Goal: Information Seeking & Learning: Learn about a topic

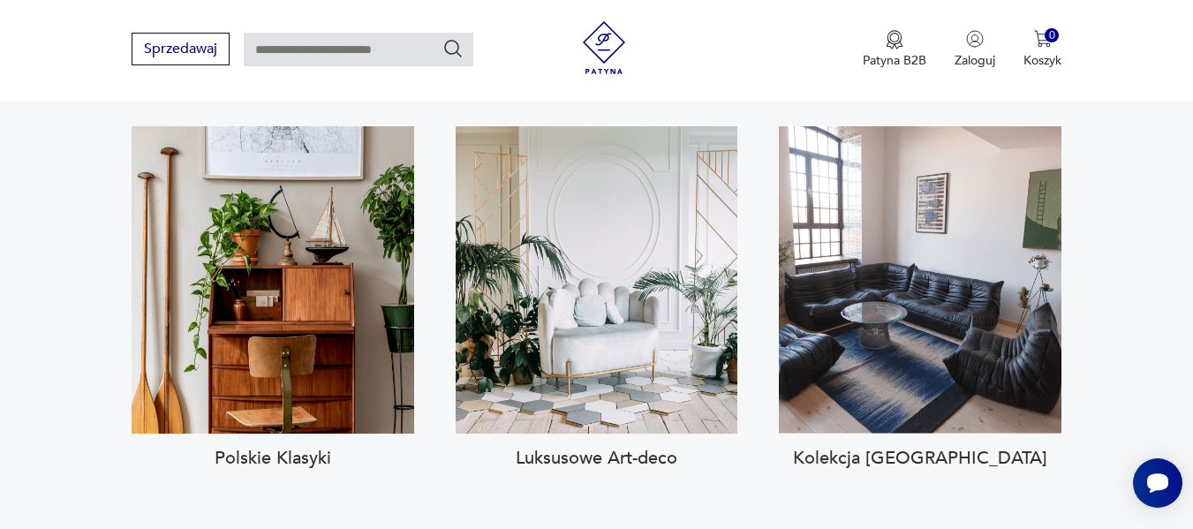
scroll to position [1678, 0]
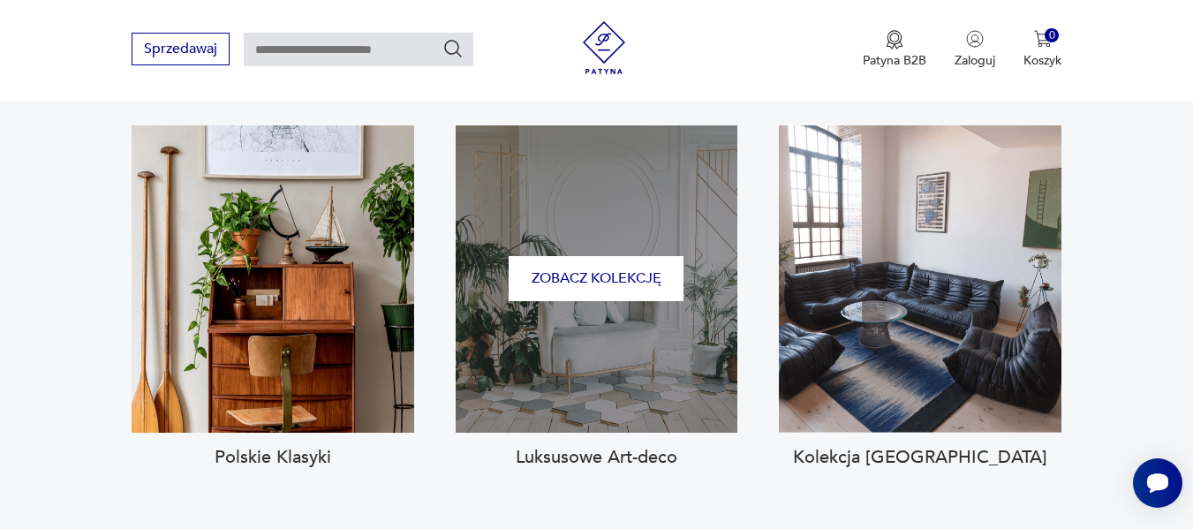
click at [639, 337] on div "Zobacz kolekcję" at bounding box center [597, 278] width 283 height 307
click at [608, 262] on button "Zobacz kolekcję" at bounding box center [596, 278] width 175 height 45
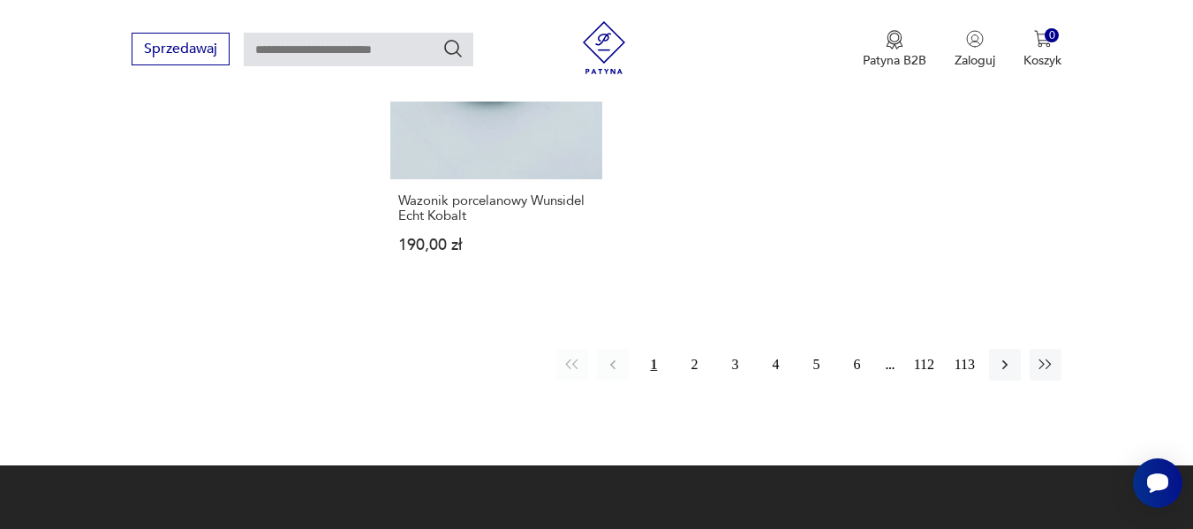
scroll to position [2235, 0]
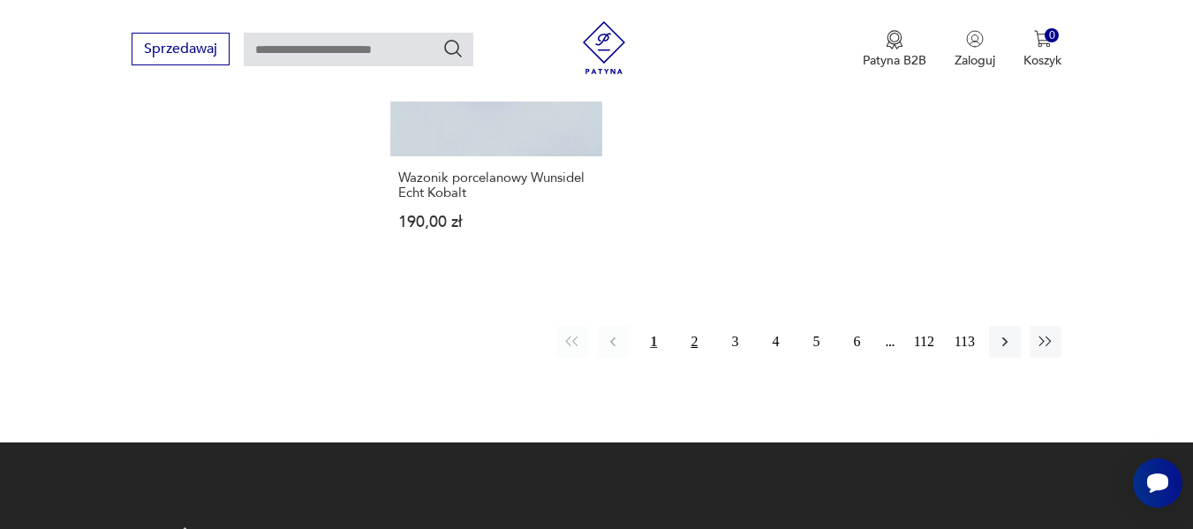
click at [690, 326] on button "2" at bounding box center [694, 342] width 32 height 32
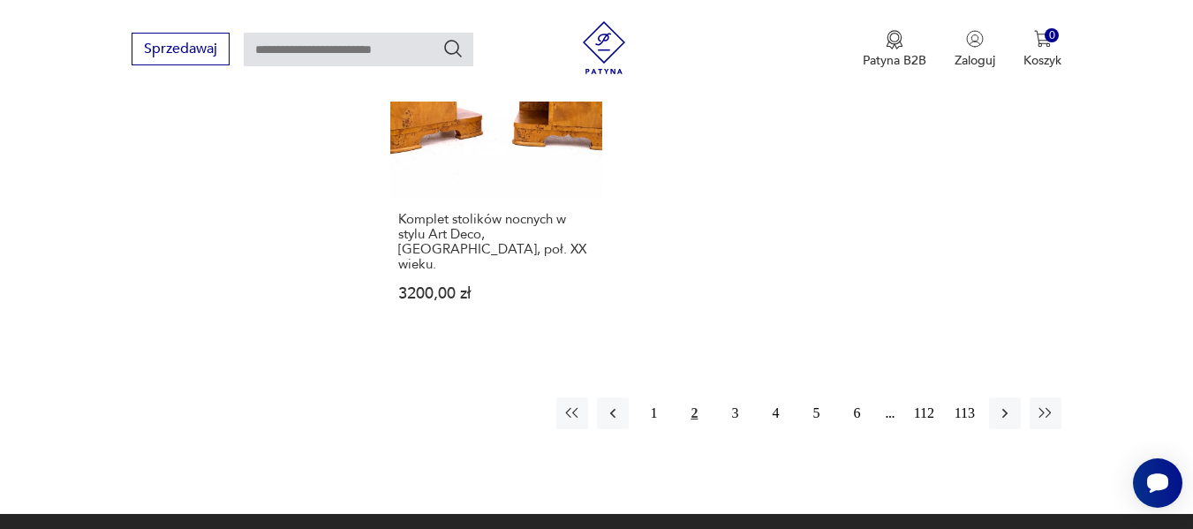
scroll to position [2190, 0]
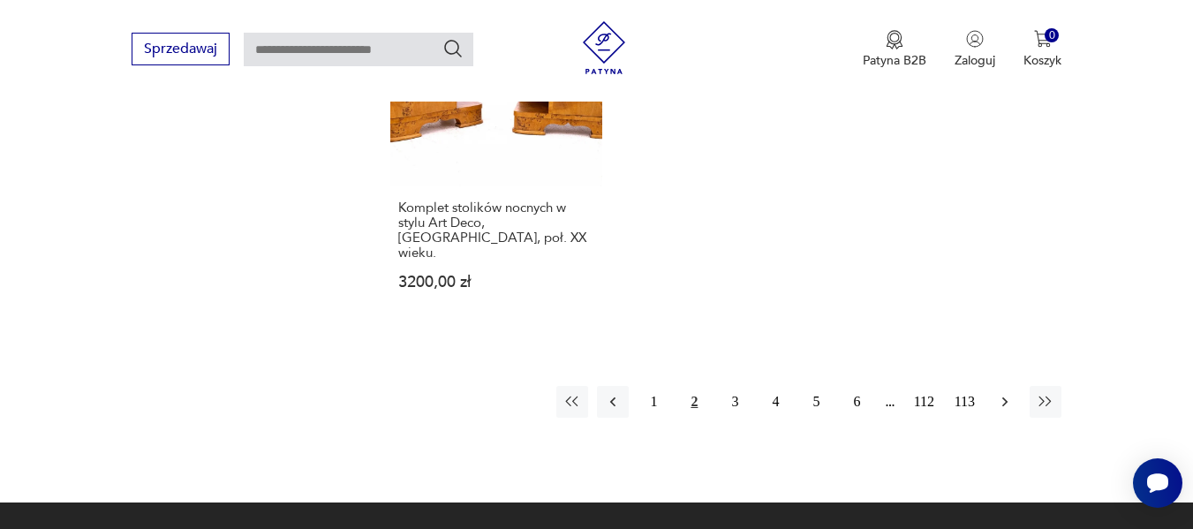
click at [1004, 397] on icon "button" at bounding box center [1005, 402] width 5 height 10
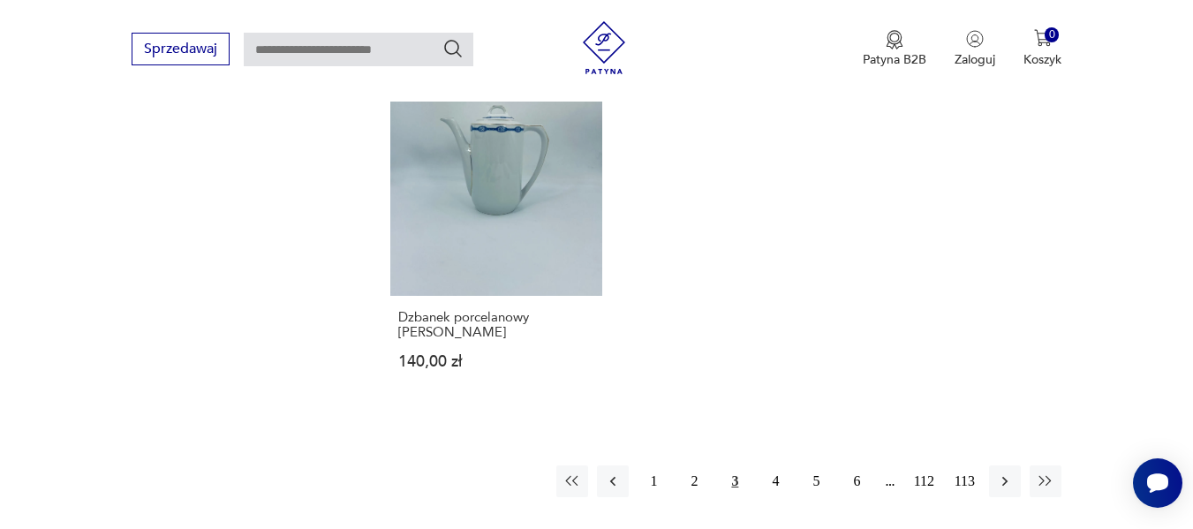
scroll to position [2085, 0]
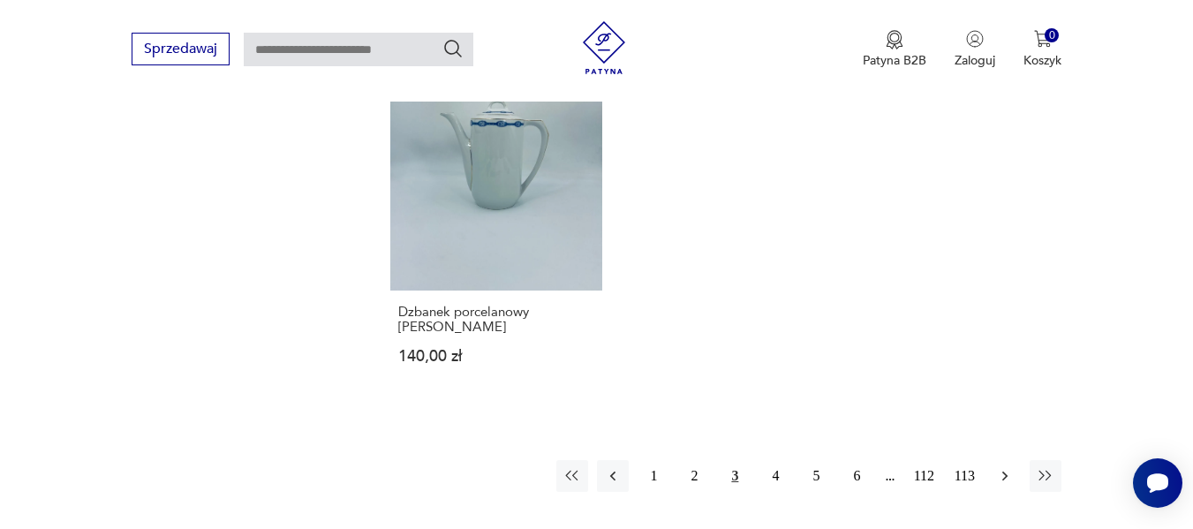
click at [1000, 467] on icon "button" at bounding box center [1005, 476] width 18 height 18
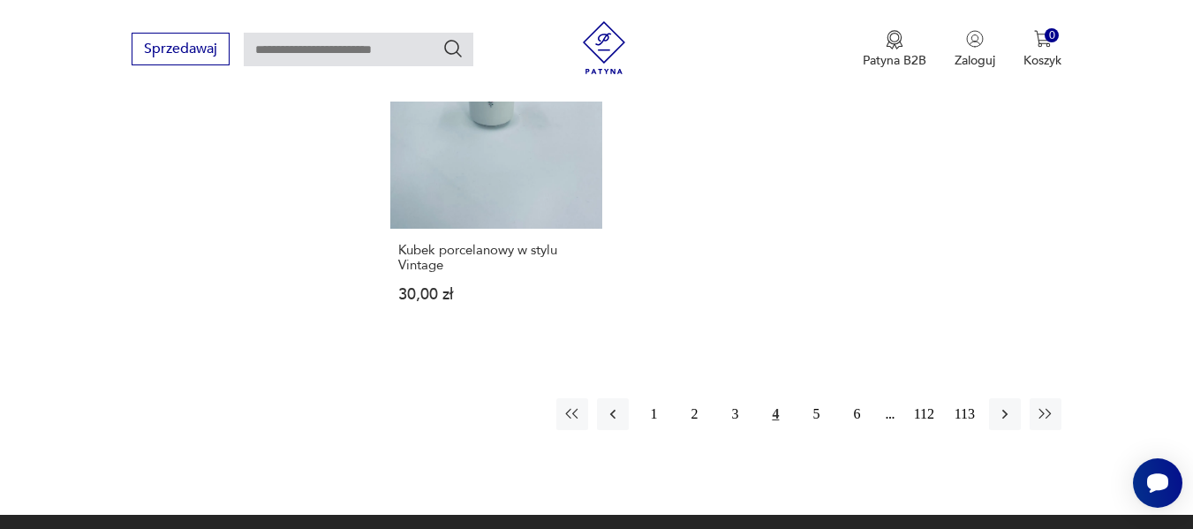
scroll to position [2226, 0]
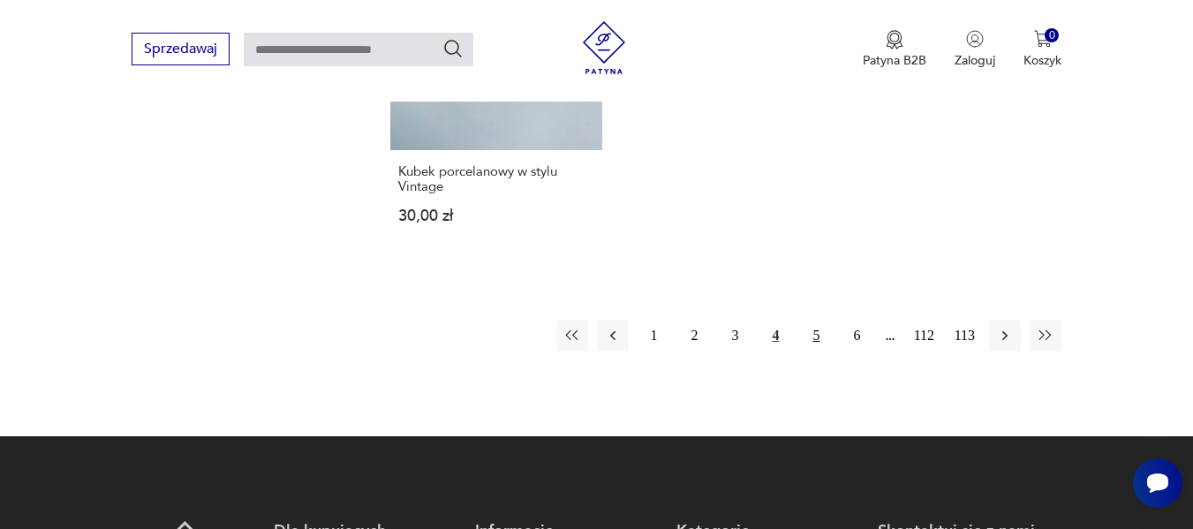
click at [813, 320] on button "5" at bounding box center [816, 336] width 32 height 32
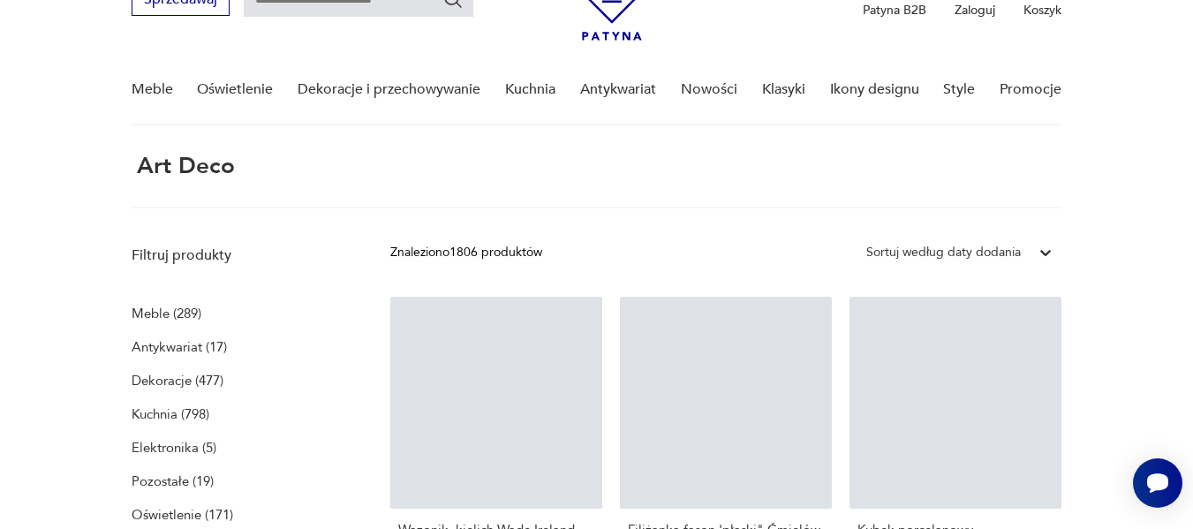
scroll to position [66, 0]
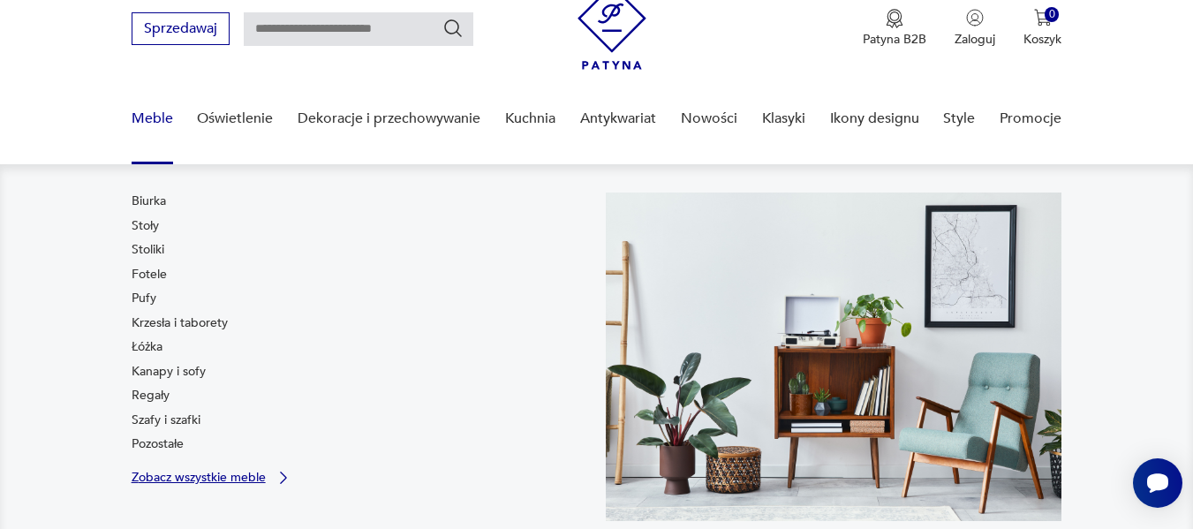
click at [193, 476] on p "Zobacz wszystkie meble" at bounding box center [199, 477] width 134 height 11
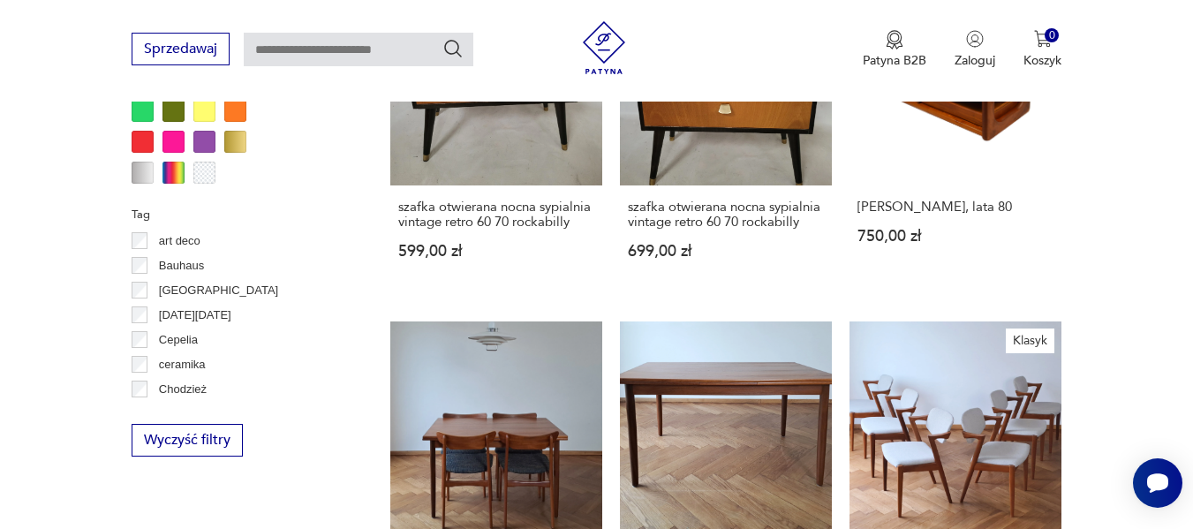
scroll to position [1601, 0]
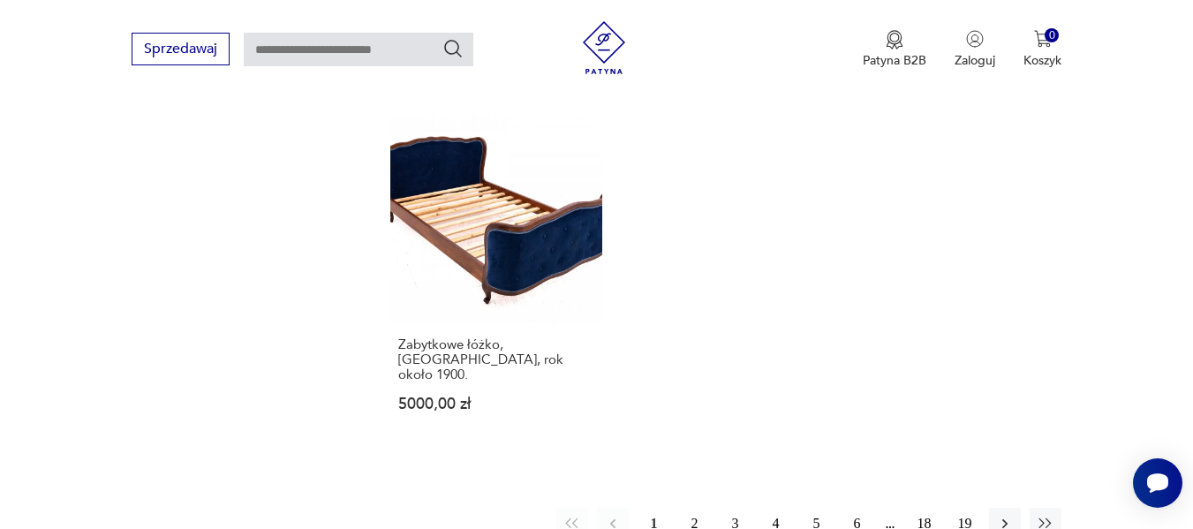
scroll to position [2560, 0]
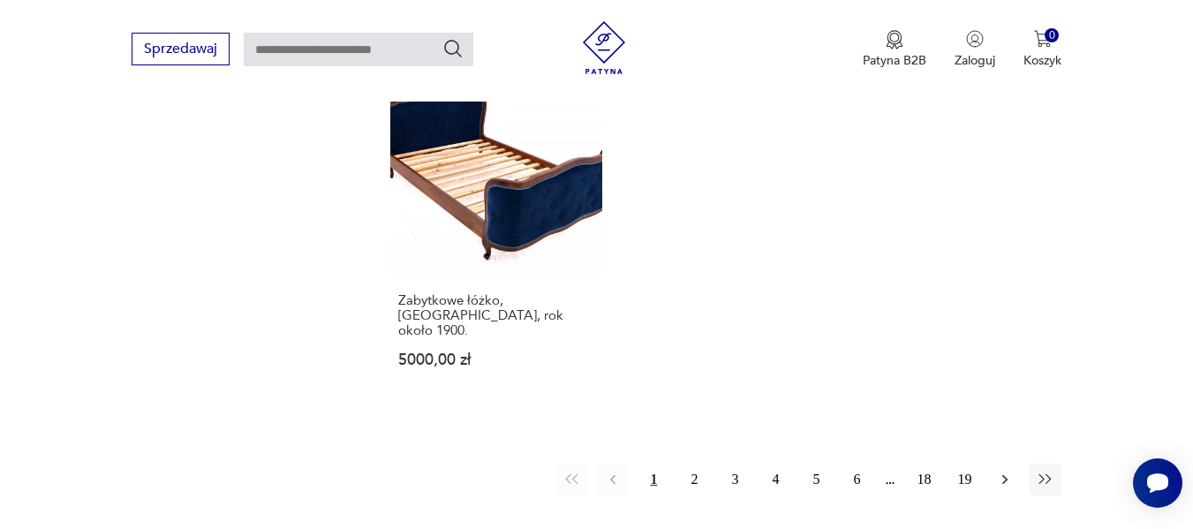
click at [1002, 471] on icon "button" at bounding box center [1005, 480] width 18 height 18
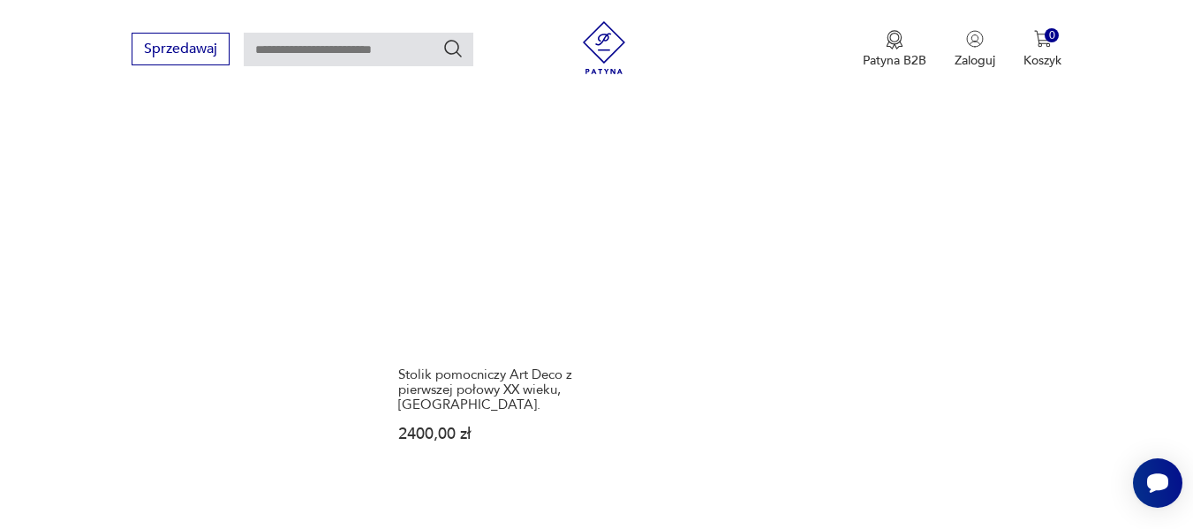
scroll to position [2574, 0]
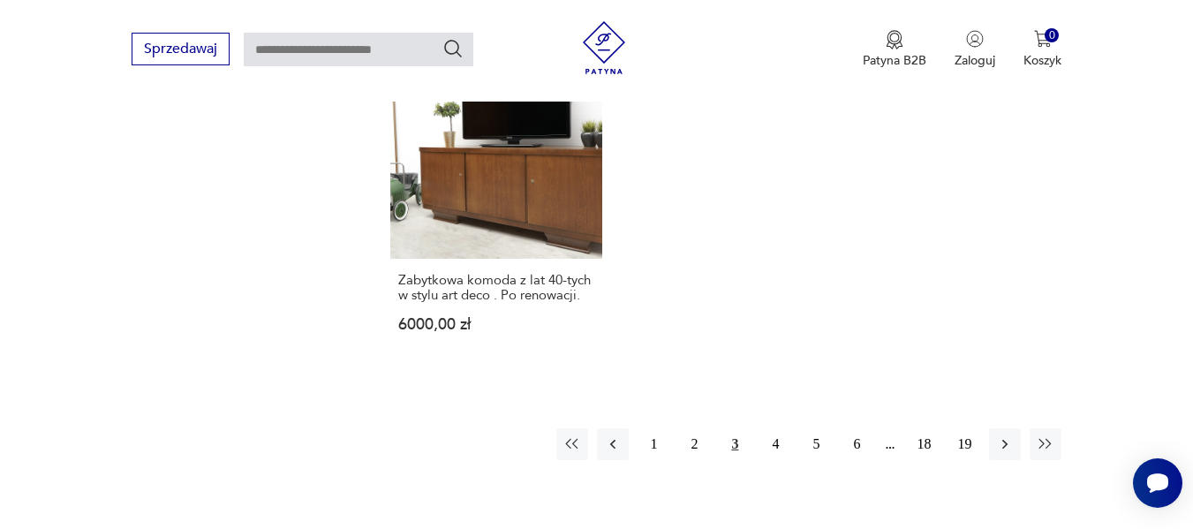
scroll to position [2593, 0]
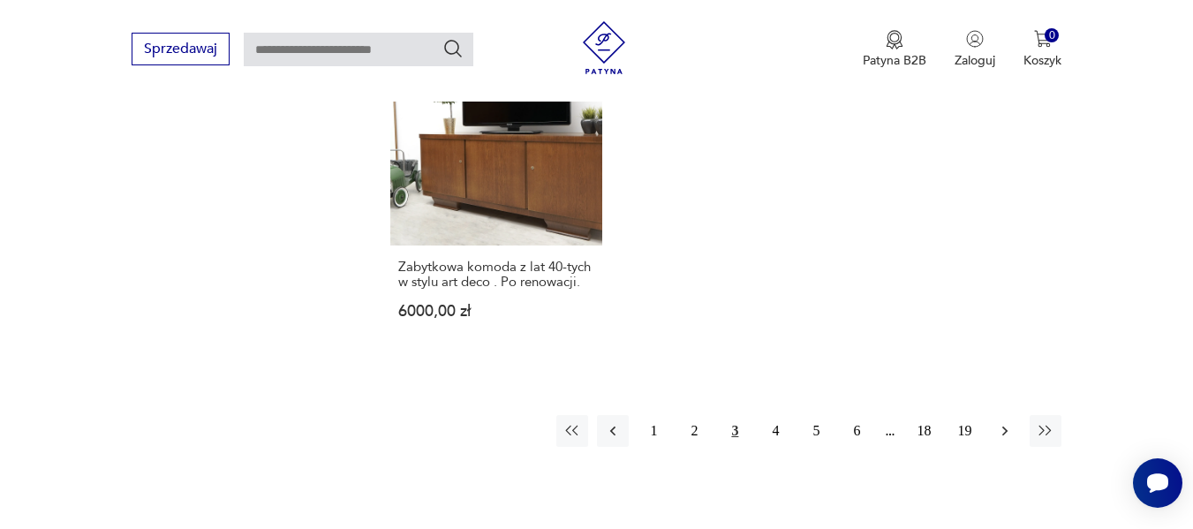
click at [1009, 422] on icon "button" at bounding box center [1005, 431] width 18 height 18
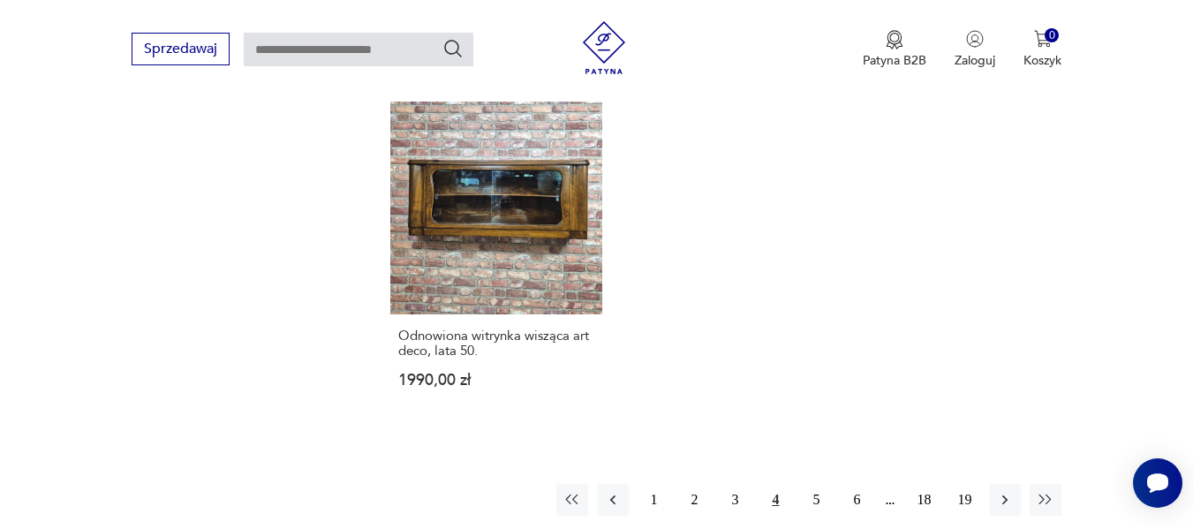
scroll to position [2541, 0]
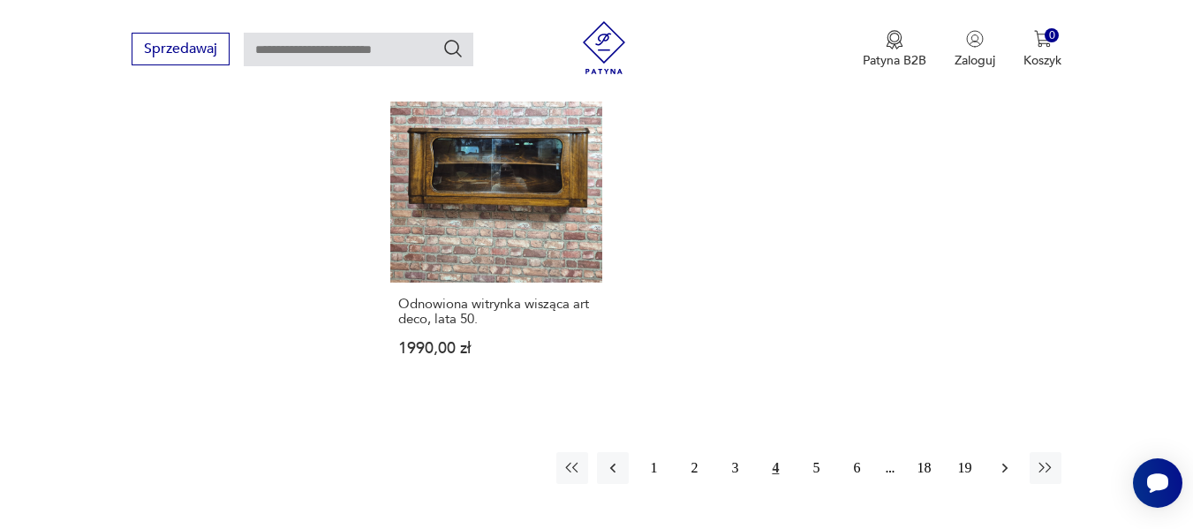
click at [1004, 459] on icon "button" at bounding box center [1005, 468] width 18 height 18
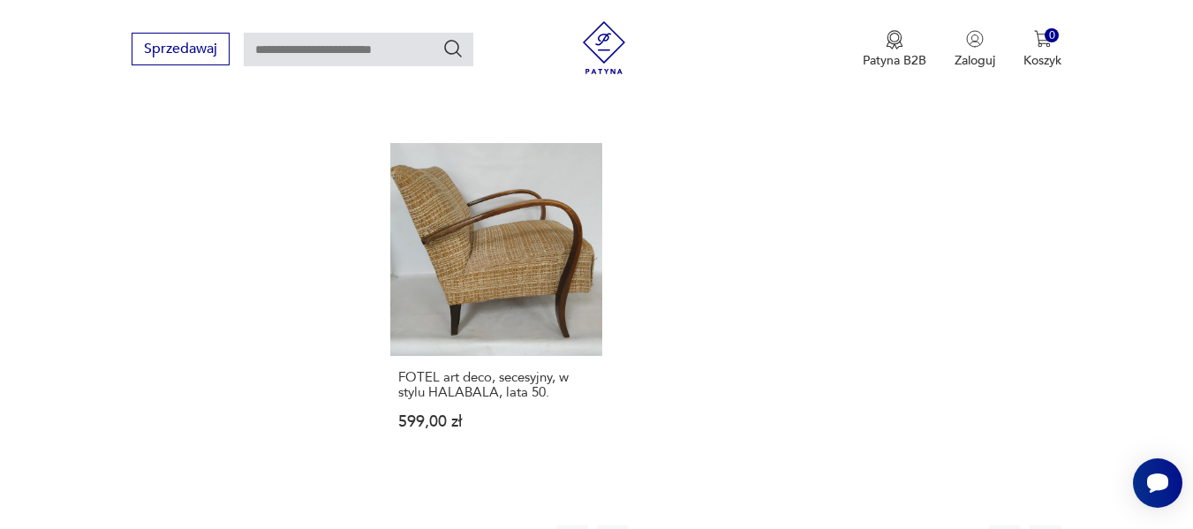
scroll to position [2569, 0]
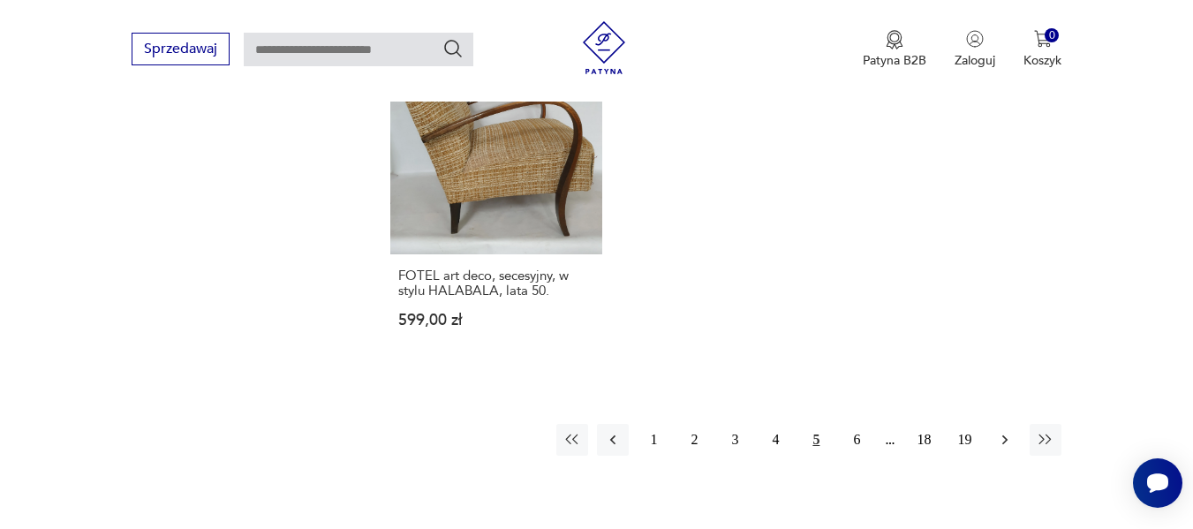
click at [1005, 435] on icon "button" at bounding box center [1005, 440] width 5 height 10
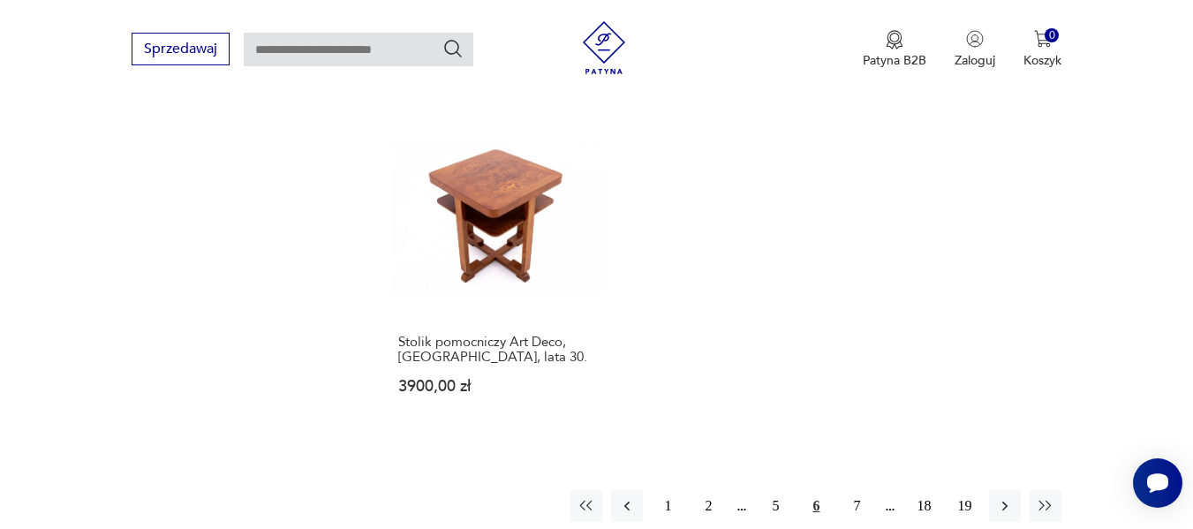
scroll to position [2554, 0]
